Goal: Task Accomplishment & Management: Use online tool/utility

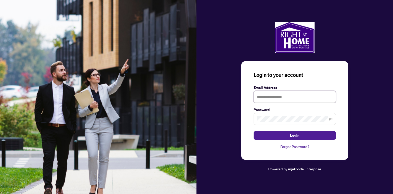
type input "**********"
click at [281, 133] on button "Login" at bounding box center [295, 135] width 82 height 9
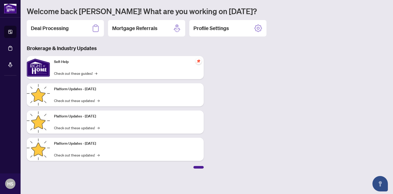
click at [49, 37] on div "Welcome back [PERSON_NAME]! What are you working on [DATE]? Deal Processing Mor…" at bounding box center [207, 87] width 360 height 163
click at [60, 21] on div "Deal Processing" at bounding box center [65, 28] width 77 height 16
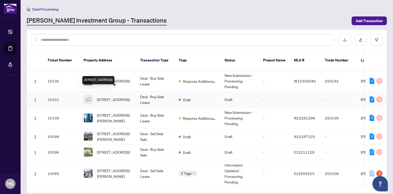
click at [114, 97] on span "[STREET_ADDRESS]" at bounding box center [113, 100] width 33 height 6
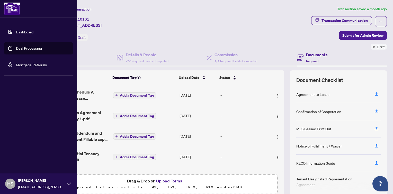
click at [28, 32] on link "Dashboard" at bounding box center [25, 32] width 18 height 5
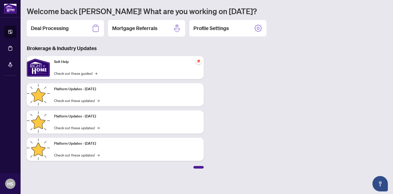
click at [71, 28] on div "Deal Processing" at bounding box center [65, 28] width 77 height 16
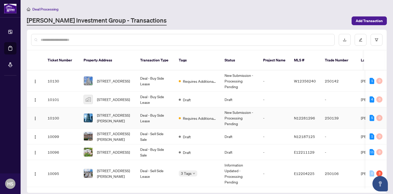
click at [148, 114] on td "Deal - Buy Side Lease" at bounding box center [155, 118] width 39 height 21
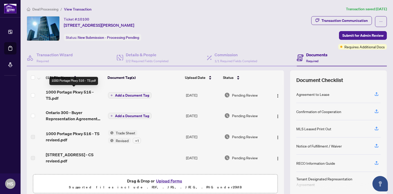
click at [72, 90] on span "1000 Portage Pkwy 516 - TS.pdf" at bounding box center [75, 95] width 58 height 12
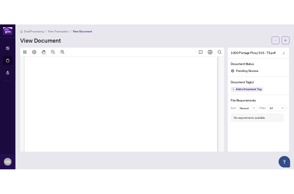
scroll to position [76, 0]
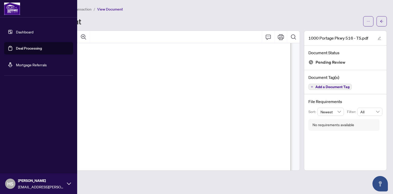
click at [20, 32] on link "Dashboard" at bounding box center [25, 32] width 18 height 5
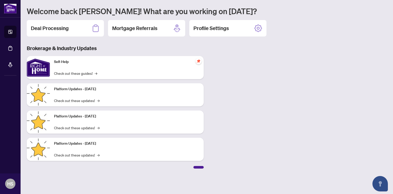
click at [88, 24] on div "Deal Processing" at bounding box center [65, 28] width 77 height 16
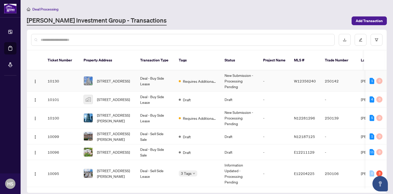
click at [193, 71] on td "Requires Additional Docs" at bounding box center [198, 81] width 46 height 21
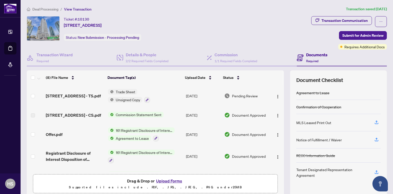
click at [122, 93] on span "Trade Sheet" at bounding box center [126, 92] width 24 height 6
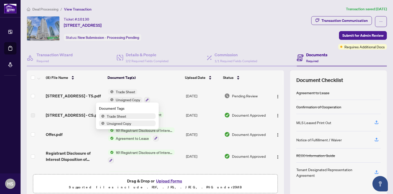
click at [118, 116] on span "Trade Sheet" at bounding box center [117, 117] width 24 height 6
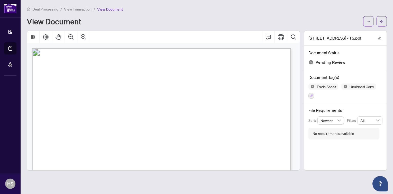
click at [370, 22] on icon "ellipsis" at bounding box center [369, 22] width 4 height 4
click at [337, 32] on span "Download" at bounding box center [350, 33] width 39 height 6
